Goal: Book appointment/travel/reservation

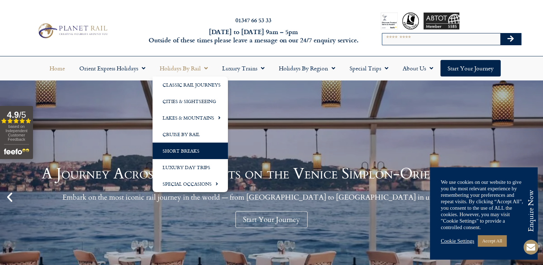
click at [190, 151] on link "Short Breaks" at bounding box center [189, 150] width 75 height 16
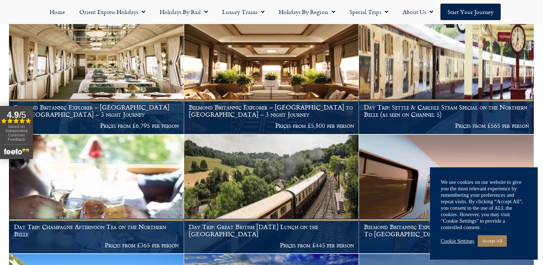
scroll to position [296, 0]
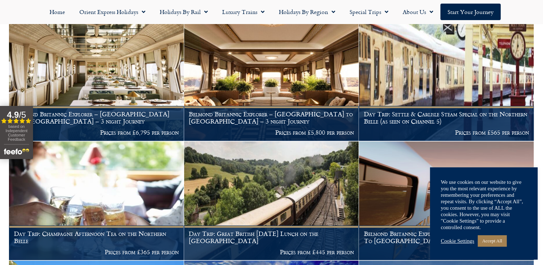
click at [454, 240] on link "Cookie Settings" at bounding box center [456, 240] width 33 height 6
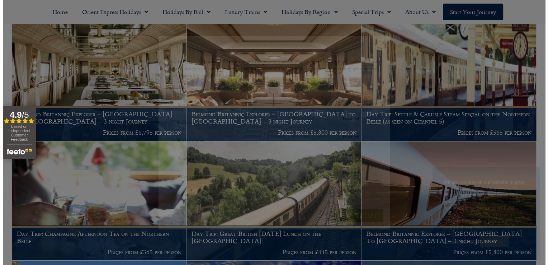
scroll to position [297, 0]
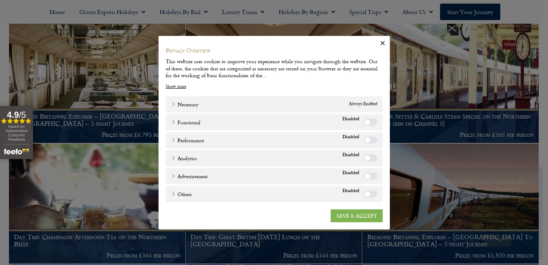
click at [344, 216] on link "SAVE & ACCEPT" at bounding box center [357, 215] width 52 height 13
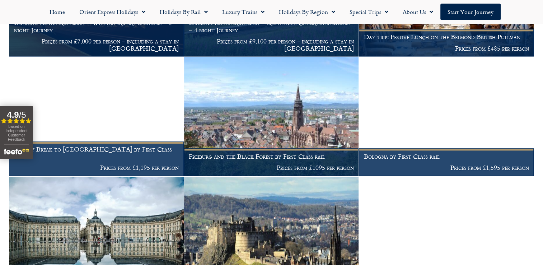
scroll to position [870, 0]
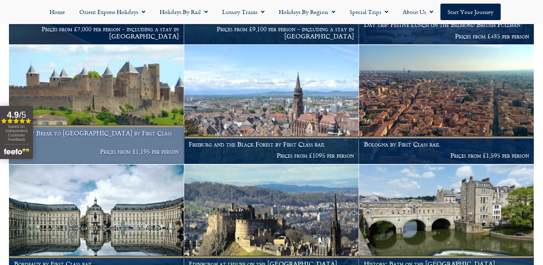
click at [105, 151] on p "Prices from £1,195 per person" at bounding box center [96, 151] width 165 height 7
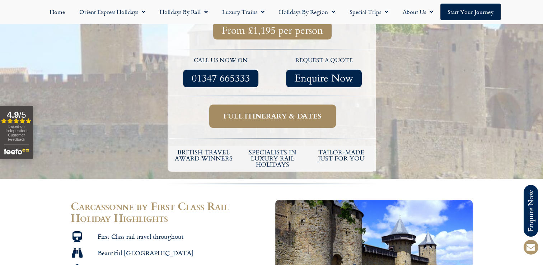
scroll to position [242, 0]
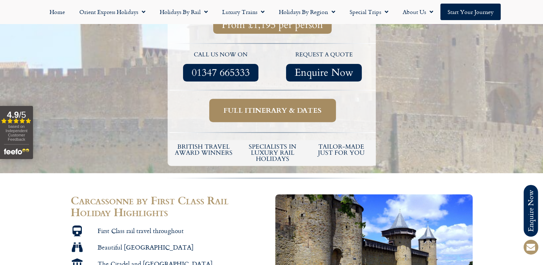
click at [283, 110] on span "Full itinerary & dates" at bounding box center [272, 110] width 98 height 9
click at [283, 111] on span "Full itinerary & dates" at bounding box center [272, 110] width 98 height 9
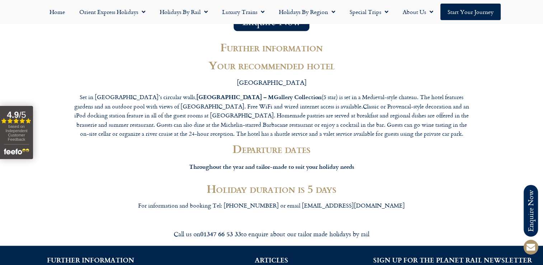
scroll to position [1273, 0]
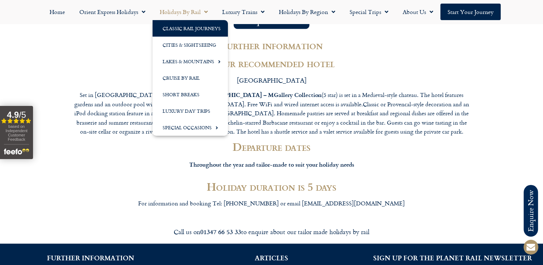
click at [185, 29] on link "Classic Rail Journeys" at bounding box center [189, 28] width 75 height 16
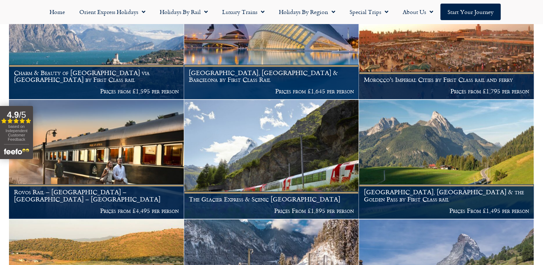
scroll to position [209, 0]
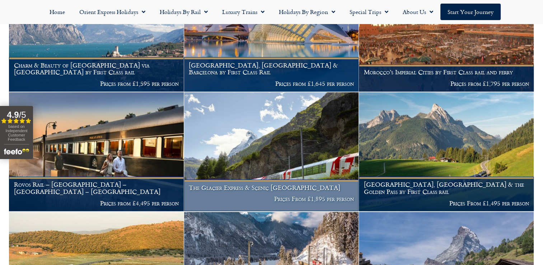
click at [304, 157] on img at bounding box center [271, 151] width 175 height 119
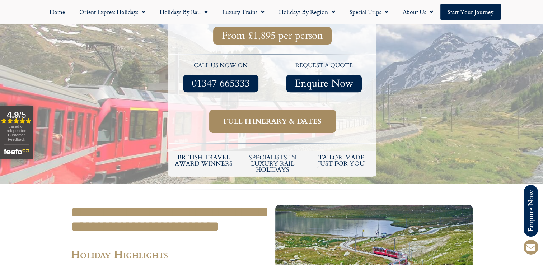
scroll to position [275, 0]
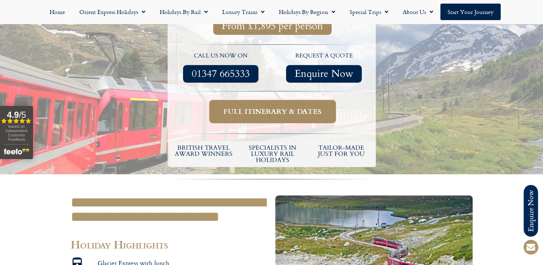
click at [287, 107] on span "Full itinerary & dates" at bounding box center [272, 111] width 98 height 9
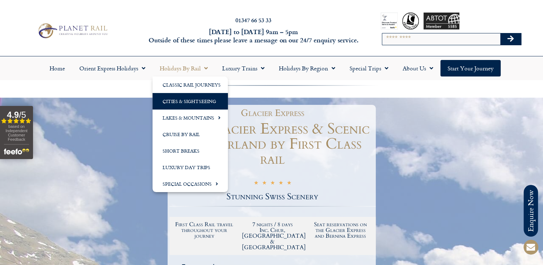
click at [169, 101] on link "Cities & Sightseeing" at bounding box center [189, 101] width 75 height 16
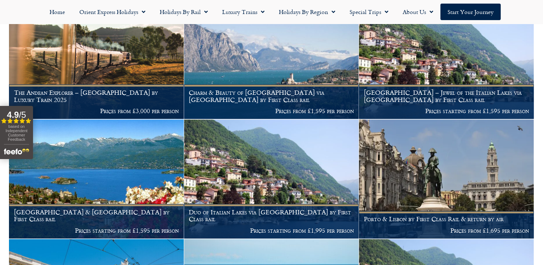
scroll to position [244, 0]
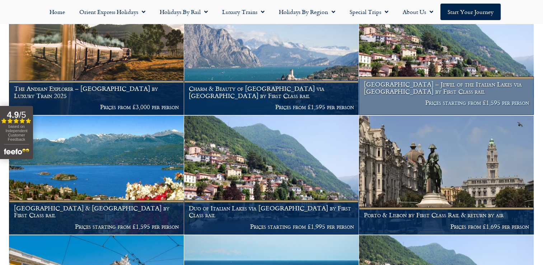
click at [426, 63] on img at bounding box center [446, 55] width 175 height 119
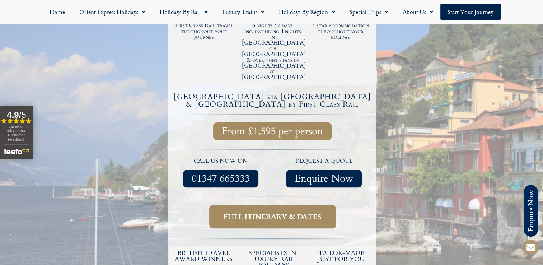
scroll to position [208, 0]
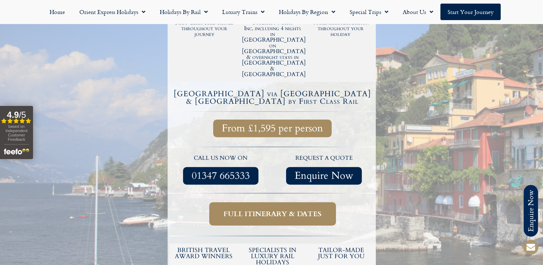
click at [264, 209] on span "Full itinerary & dates" at bounding box center [272, 213] width 98 height 9
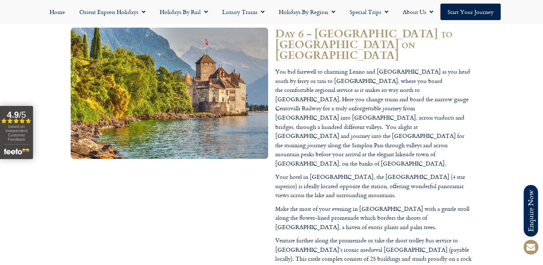
scroll to position [1734, 0]
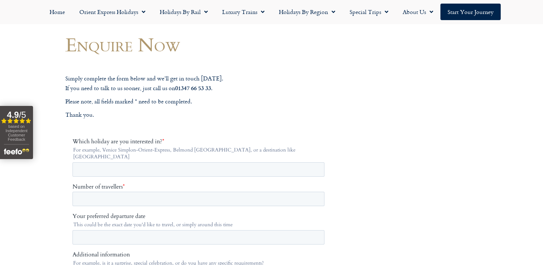
scroll to position [50, 0]
